Goal: Task Accomplishment & Management: Use online tool/utility

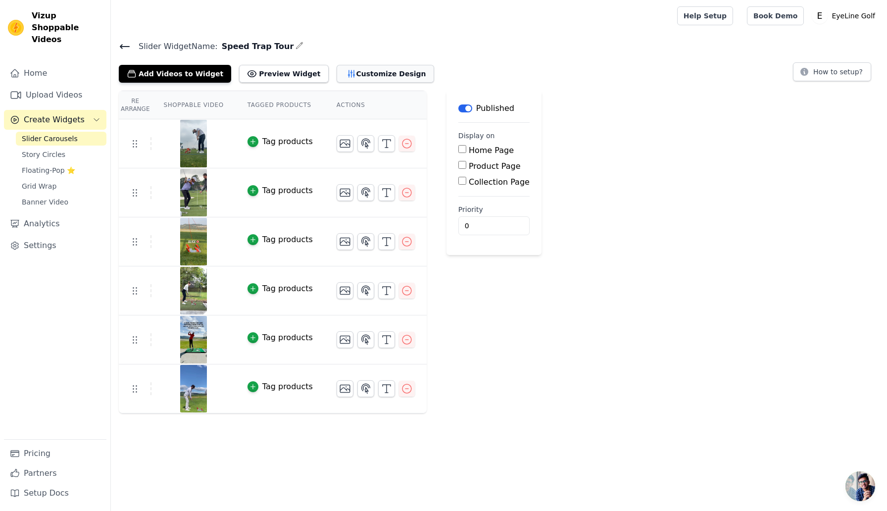
drag, startPoint x: 0, startPoint y: 0, endPoint x: 346, endPoint y: 70, distance: 352.9
click at [346, 70] on button "Customize Design" at bounding box center [384, 74] width 97 height 18
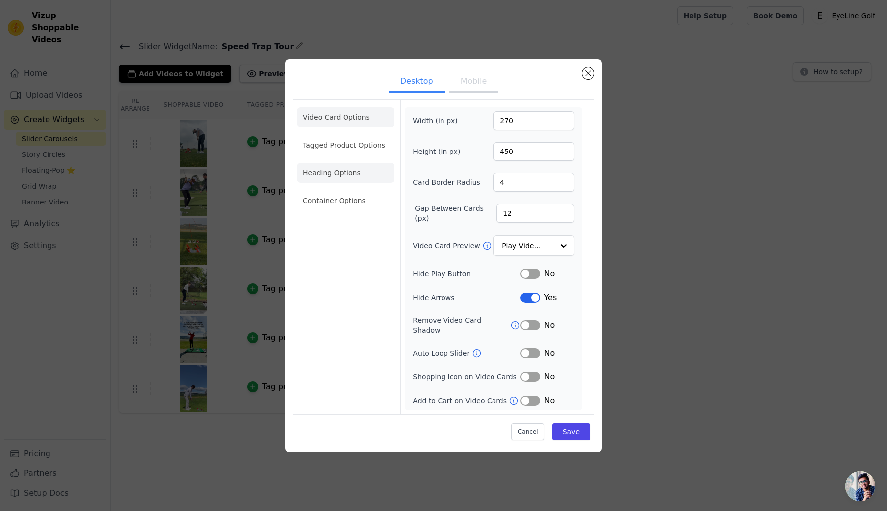
click at [344, 183] on li "Heading Options" at bounding box center [345, 173] width 97 height 20
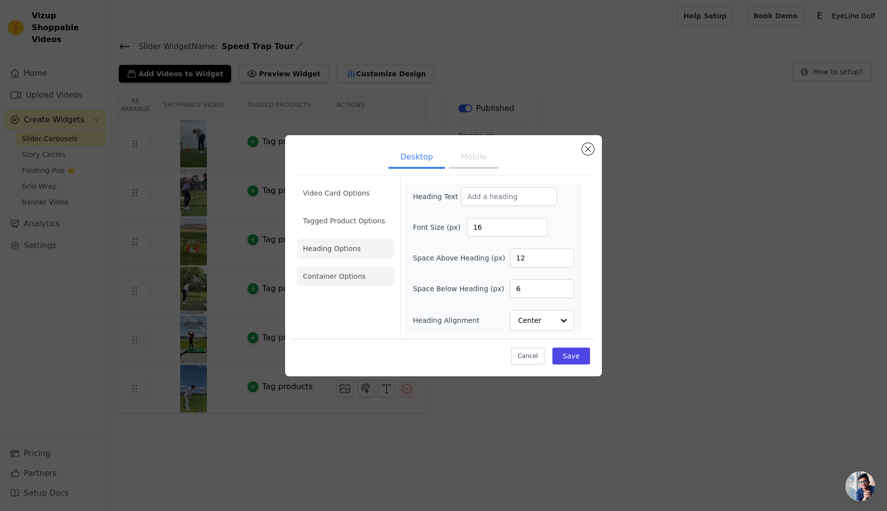
click at [350, 271] on li "Container Options" at bounding box center [345, 276] width 97 height 20
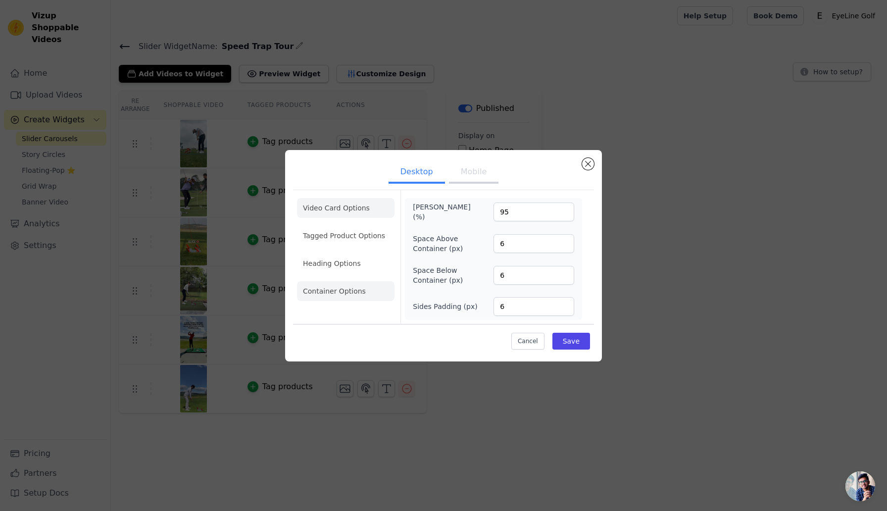
click at [348, 226] on li "Video Card Options" at bounding box center [345, 236] width 97 height 20
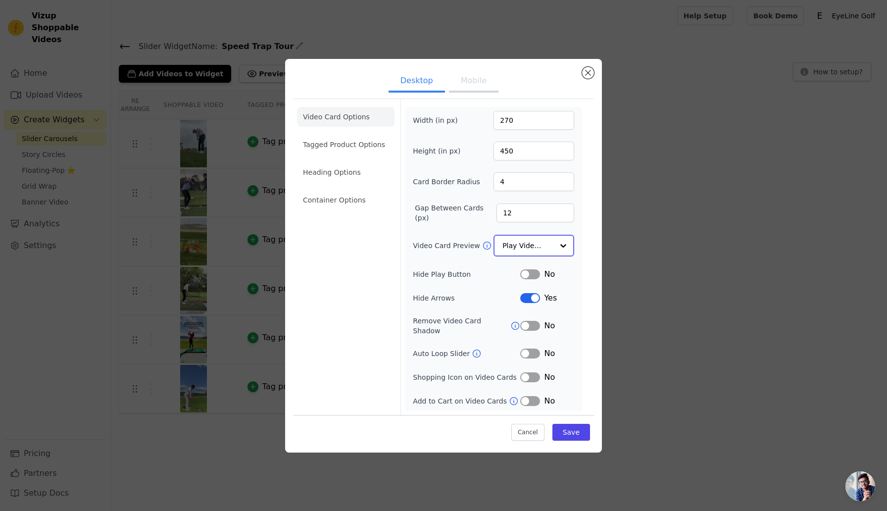
click at [566, 249] on div at bounding box center [563, 246] width 20 height 20
click at [589, 254] on div "Video Card Options Tagged Product Options Heading Options Container Options Wid…" at bounding box center [443, 256] width 301 height 315
click at [510, 396] on icon at bounding box center [513, 399] width 7 height 7
click at [580, 78] on ul "Desktop Mobile" at bounding box center [443, 82] width 301 height 30
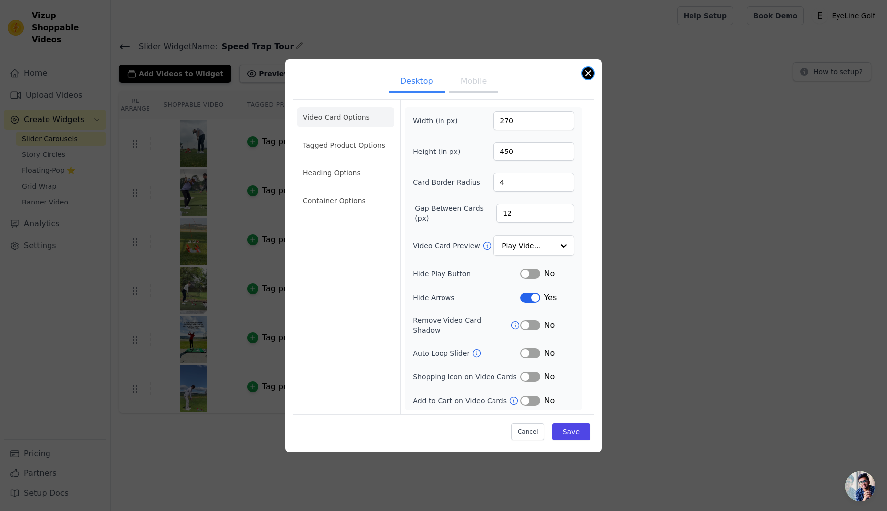
click at [588, 76] on button "Close modal" at bounding box center [588, 73] width 12 height 12
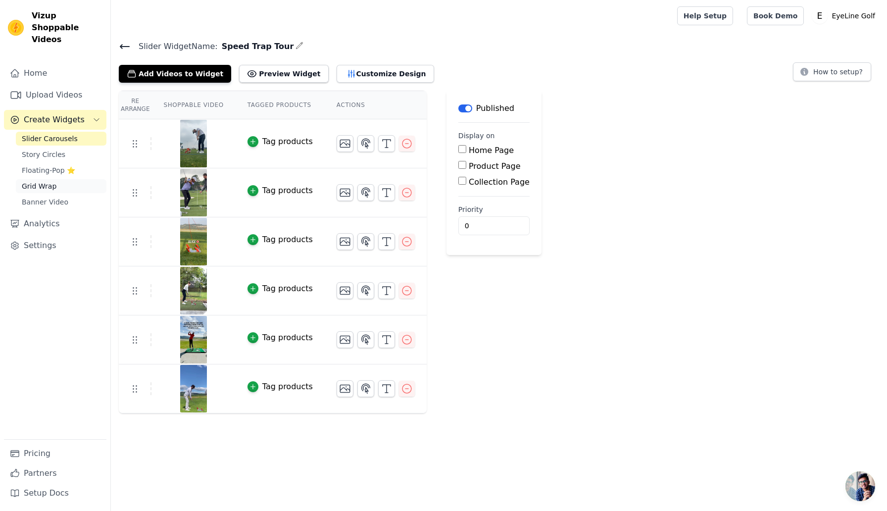
click at [37, 181] on span "Grid Wrap" at bounding box center [39, 186] width 35 height 10
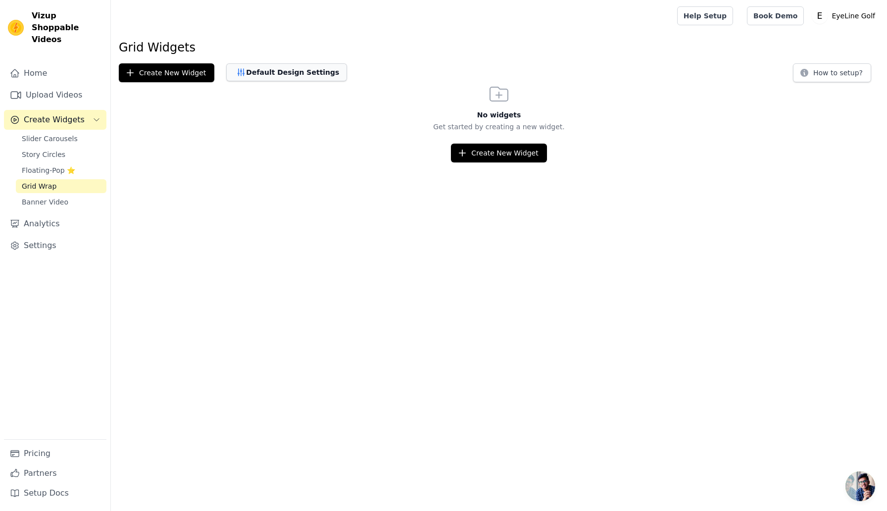
click at [250, 75] on button "Default Design Settings" at bounding box center [286, 72] width 121 height 18
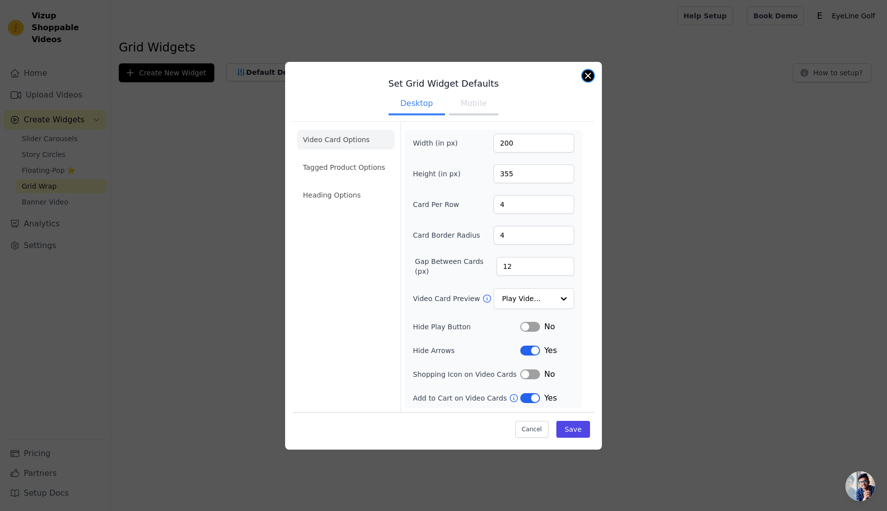
click at [590, 76] on button "Close modal" at bounding box center [588, 76] width 12 height 12
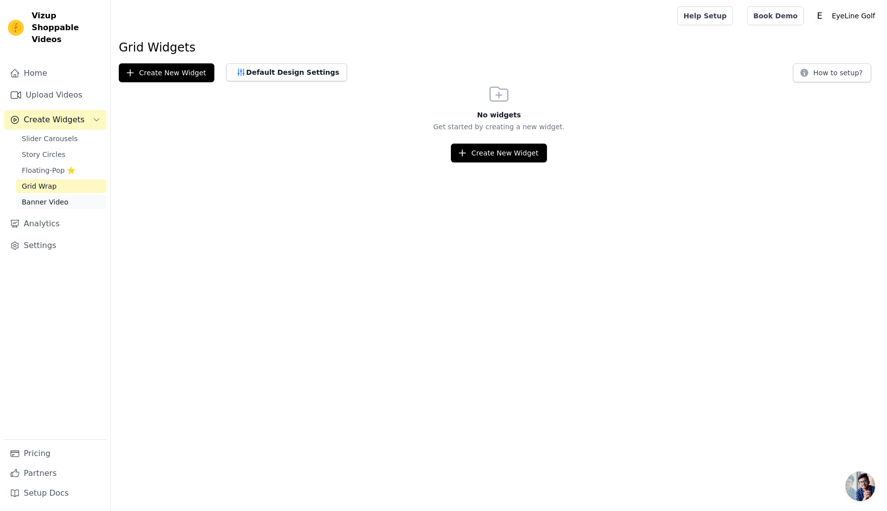
click at [56, 197] on span "Banner Video" at bounding box center [45, 202] width 47 height 10
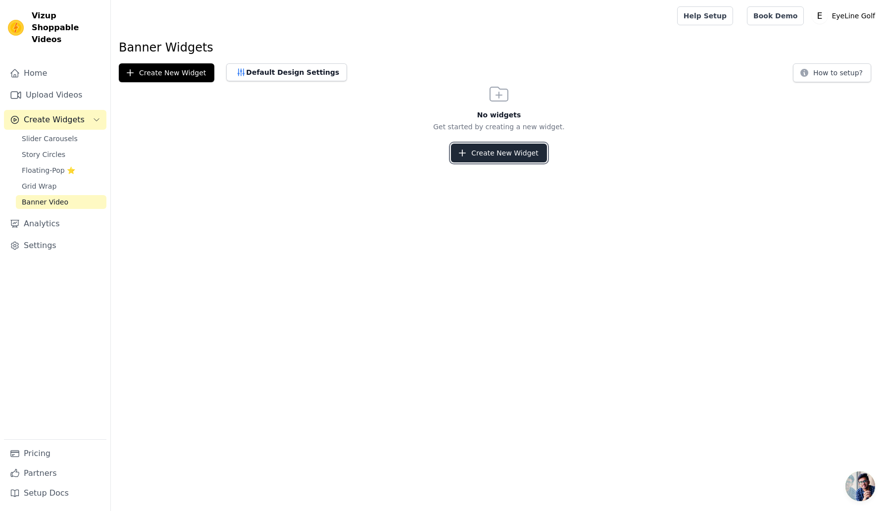
click at [495, 154] on button "Create New Widget" at bounding box center [498, 152] width 95 height 19
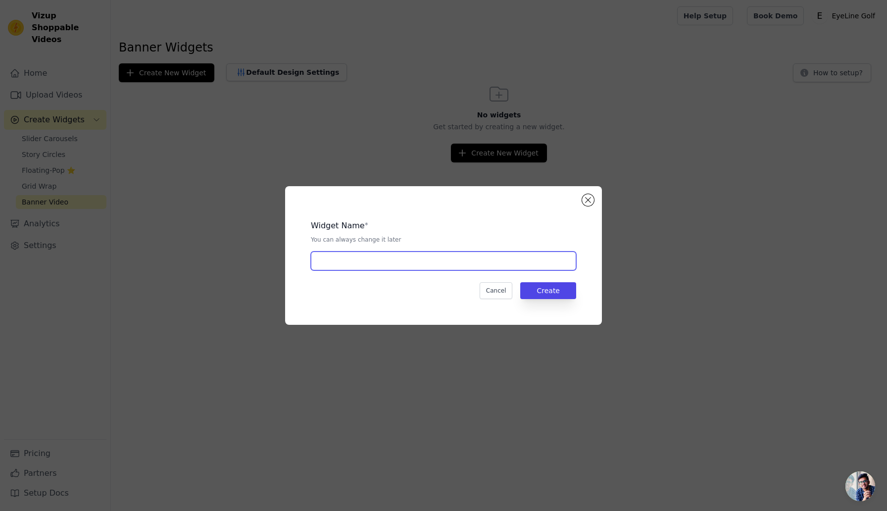
click at [397, 258] on input "text" at bounding box center [443, 260] width 265 height 19
type input "test"
click at [562, 290] on button "Create" at bounding box center [548, 290] width 56 height 17
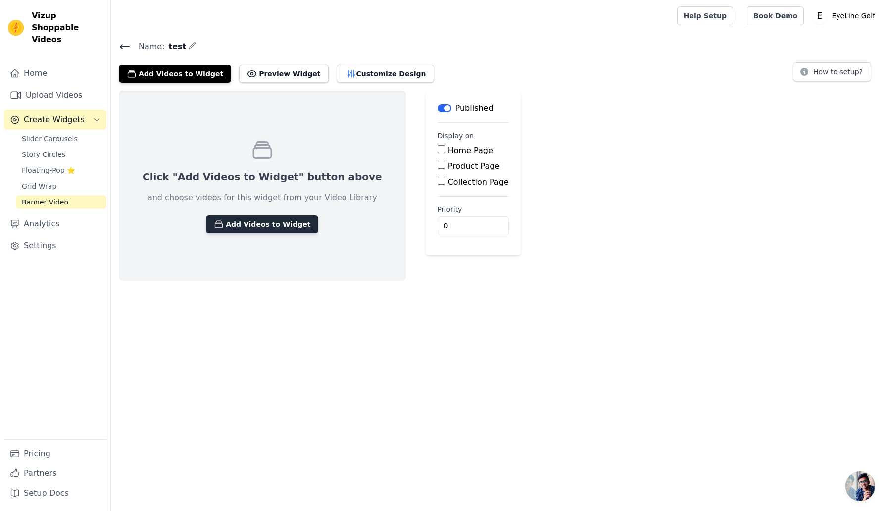
click at [266, 226] on button "Add Videos to Widget" at bounding box center [262, 224] width 112 height 18
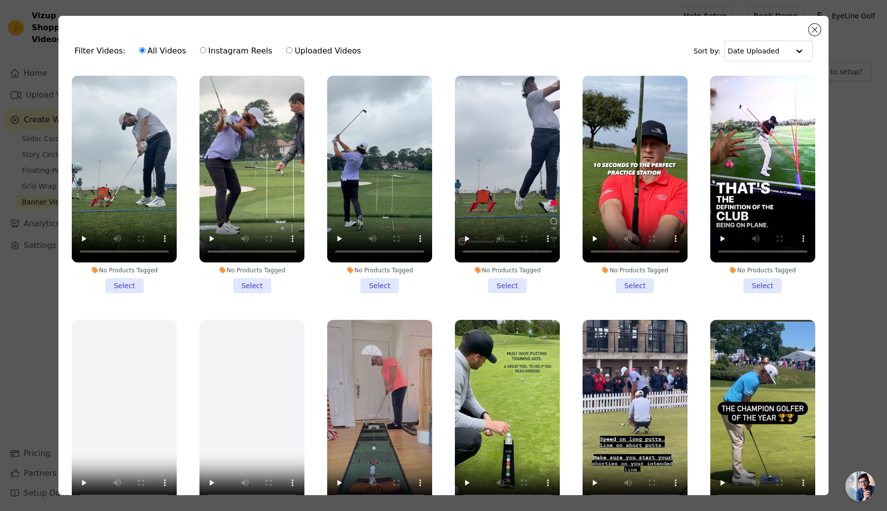
click at [118, 292] on li "No Products Tagged Select" at bounding box center [124, 184] width 105 height 217
click at [0, 0] on input "No Products Tagged Select" at bounding box center [0, 0] width 0 height 0
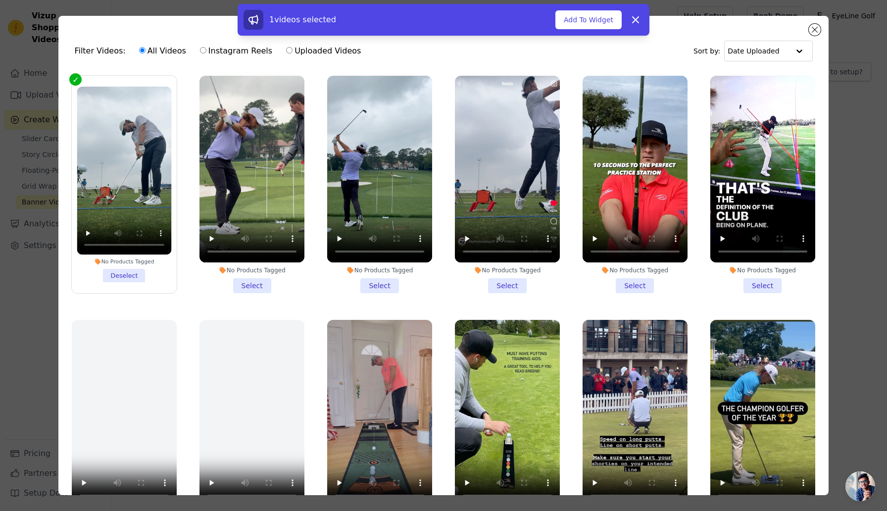
click at [250, 288] on li "No Products Tagged Select" at bounding box center [251, 184] width 105 height 217
click at [0, 0] on input "No Products Tagged Select" at bounding box center [0, 0] width 0 height 0
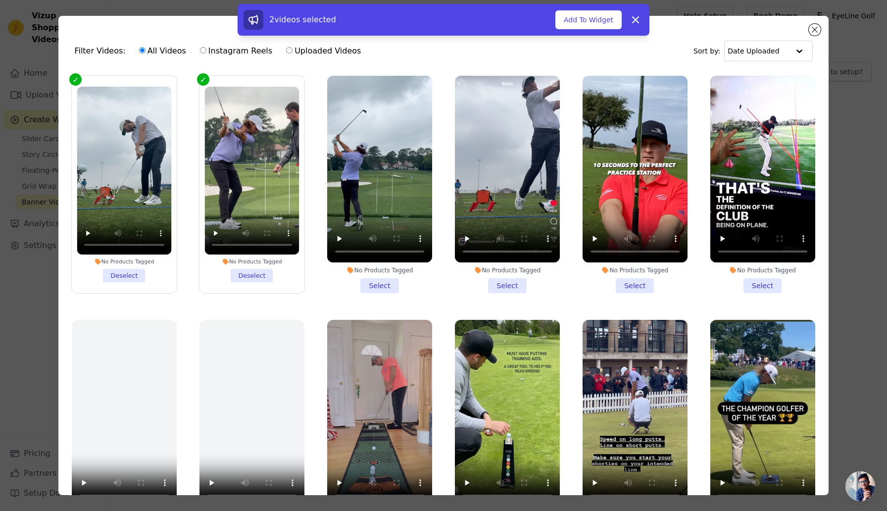
click at [396, 281] on li "No Products Tagged Select" at bounding box center [379, 184] width 105 height 217
click at [0, 0] on input "No Products Tagged Select" at bounding box center [0, 0] width 0 height 0
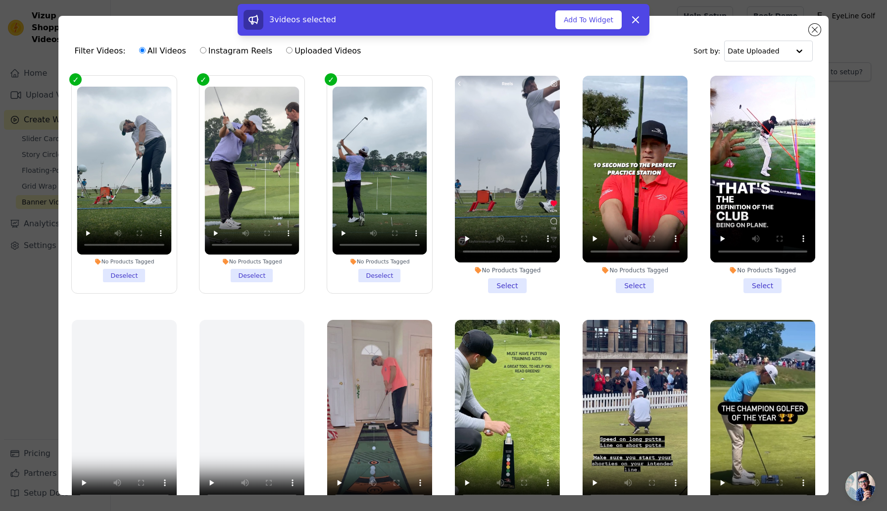
click at [519, 286] on li "No Products Tagged Select" at bounding box center [507, 184] width 105 height 217
click at [0, 0] on input "No Products Tagged Select" at bounding box center [0, 0] width 0 height 0
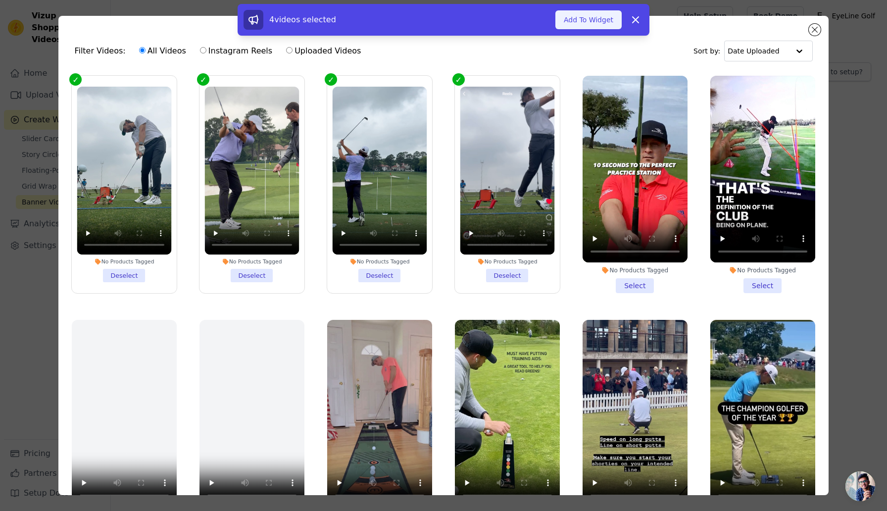
click at [582, 23] on button "Add To Widget" at bounding box center [588, 19] width 66 height 19
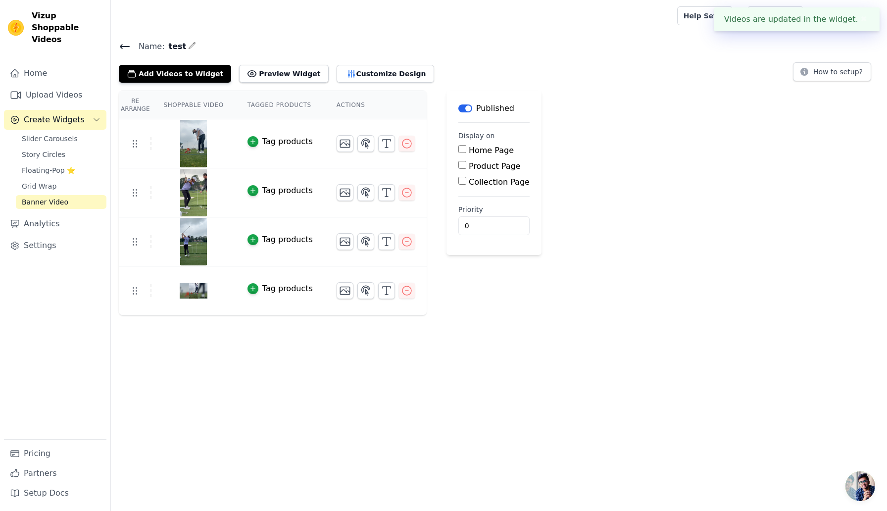
click at [283, 82] on div "Name: test Add Videos to Widget Preview Widget Customize Design How to setup? R…" at bounding box center [499, 178] width 776 height 276
click at [283, 75] on button "Preview Widget" at bounding box center [283, 74] width 89 height 18
